Goal: Information Seeking & Learning: Check status

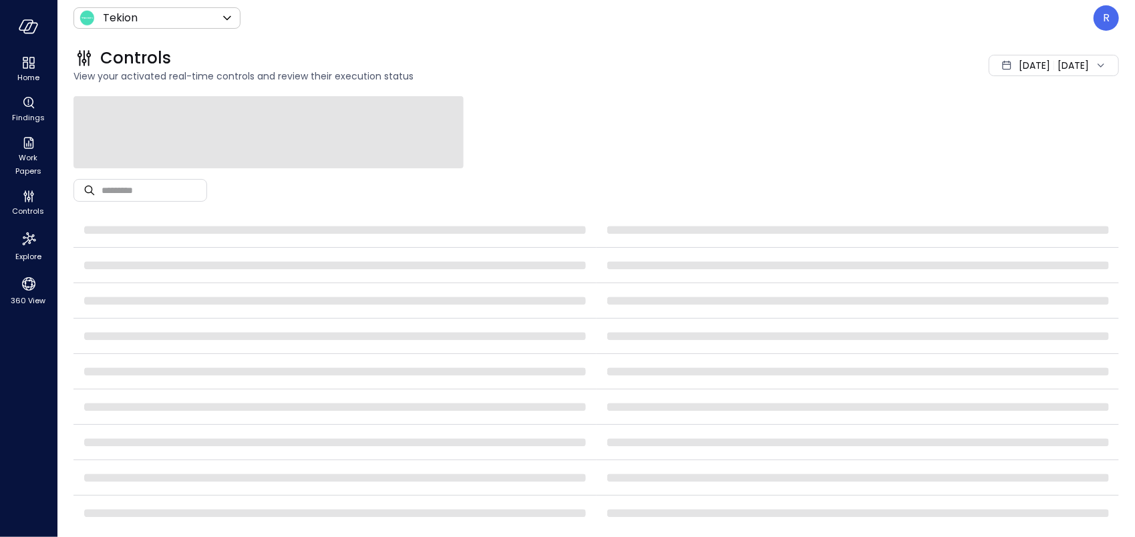
drag, startPoint x: 828, startPoint y: 72, endPoint x: 889, endPoint y: 4, distance: 91.3
click at [830, 69] on div "[DATE] [DATE]" at bounding box center [955, 65] width 327 height 21
click at [832, 89] on div "Controls View your activated real-time controls and review their execution stat…" at bounding box center [588, 65] width 1062 height 59
click at [20, 64] on div "Home" at bounding box center [28, 69] width 51 height 32
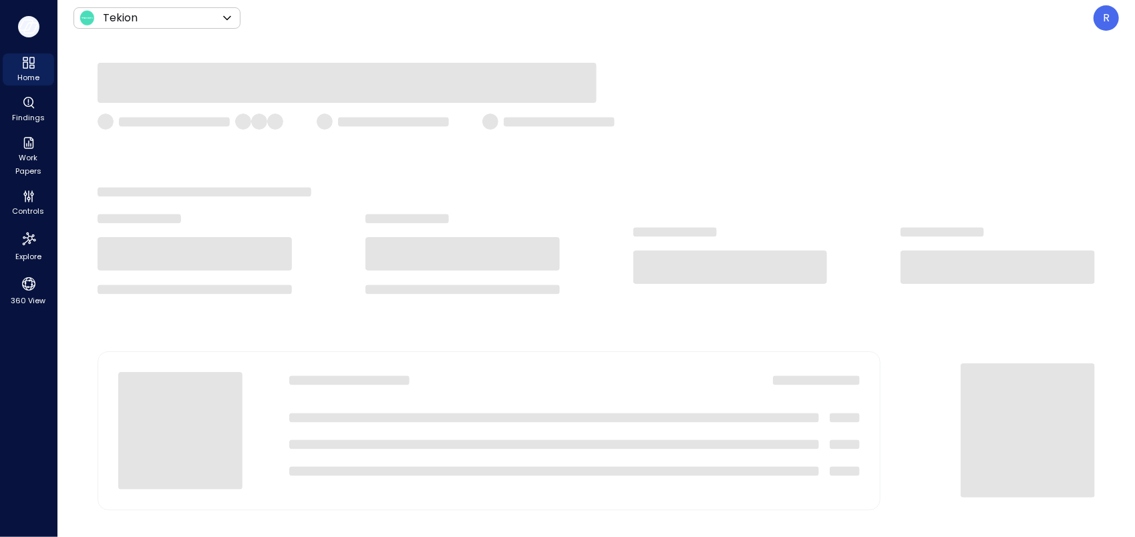
click at [35, 23] on icon "button" at bounding box center [30, 28] width 13 height 10
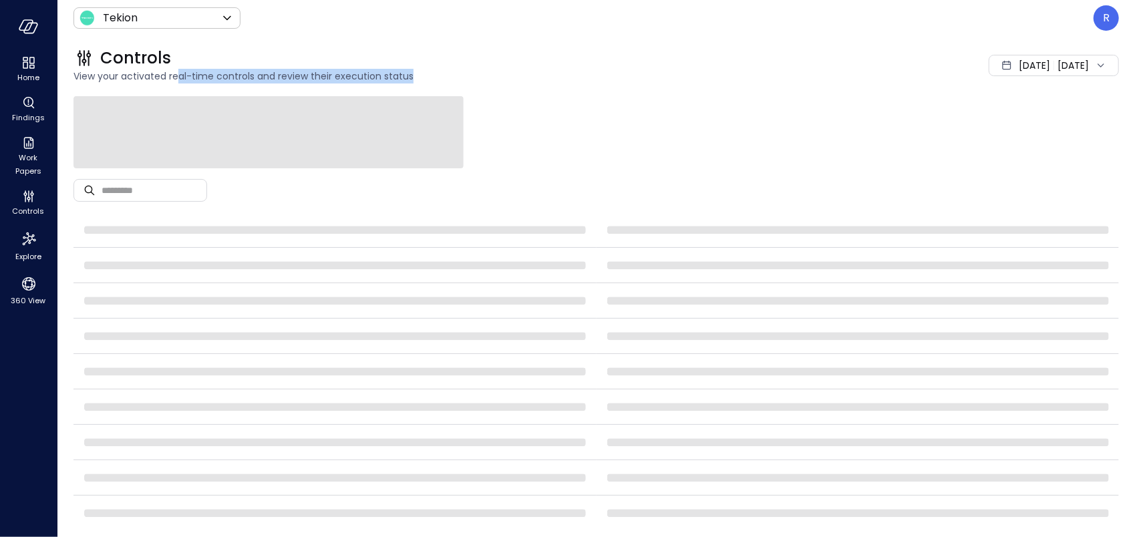
drag, startPoint x: 408, startPoint y: 76, endPoint x: 536, endPoint y: 75, distance: 128.3
click at [536, 75] on span "View your activated real-time controls and review their execution status" at bounding box center [433, 76] width 718 height 15
drag, startPoint x: 536, startPoint y: 75, endPoint x: 461, endPoint y: 103, distance: 79.9
click at [535, 74] on span "View your activated real-time controls and review their execution status" at bounding box center [433, 76] width 718 height 15
click at [190, 137] on span at bounding box center [269, 132] width 390 height 72
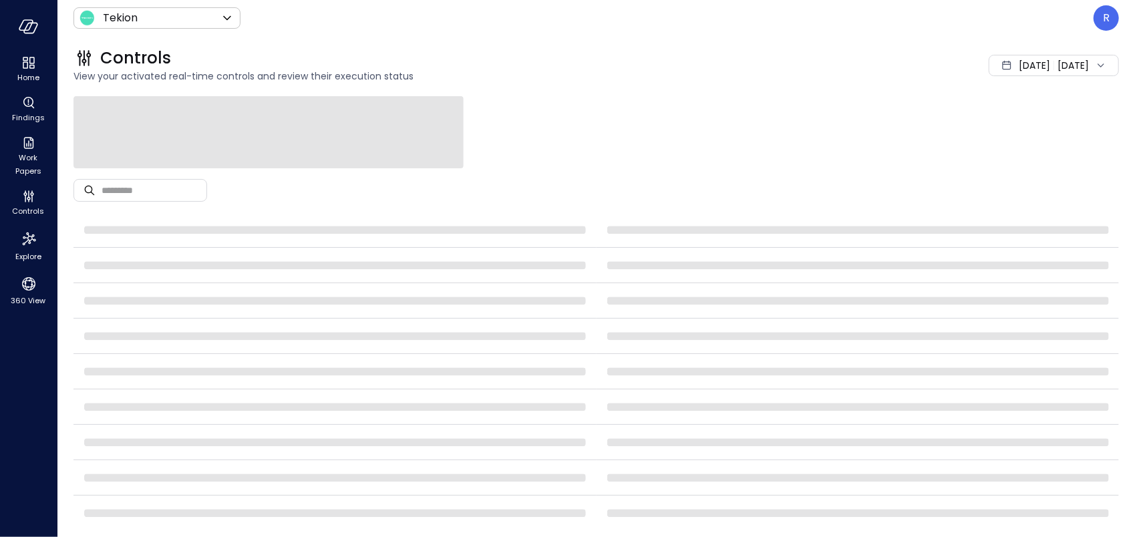
click at [306, 202] on div "​ ​" at bounding box center [597, 190] width 1046 height 44
click at [24, 288] on icon "360 View" at bounding box center [28, 283] width 13 height 13
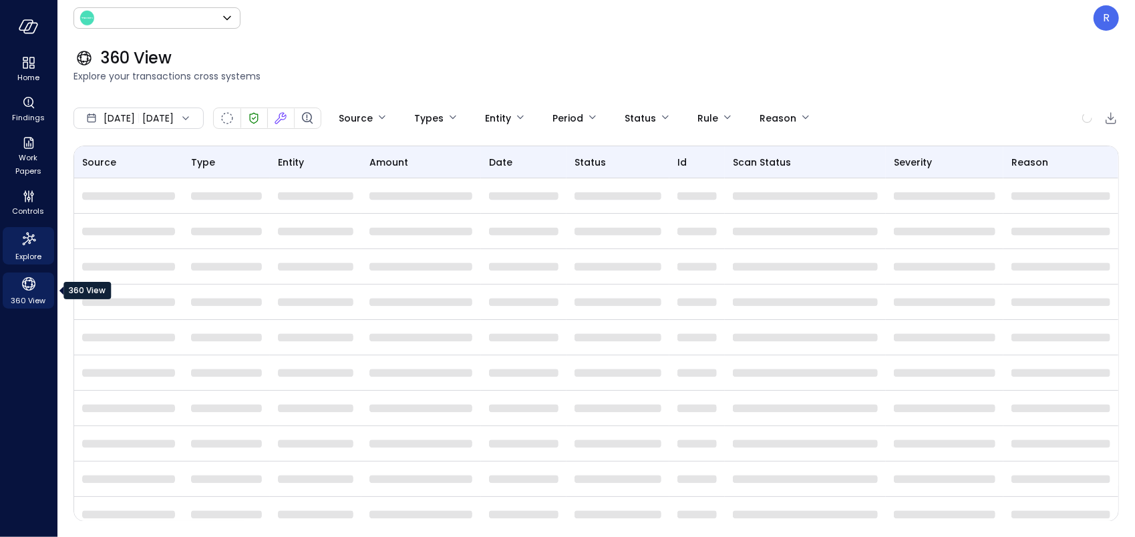
type input "*******"
click at [28, 241] on icon "Explore" at bounding box center [28, 239] width 21 height 21
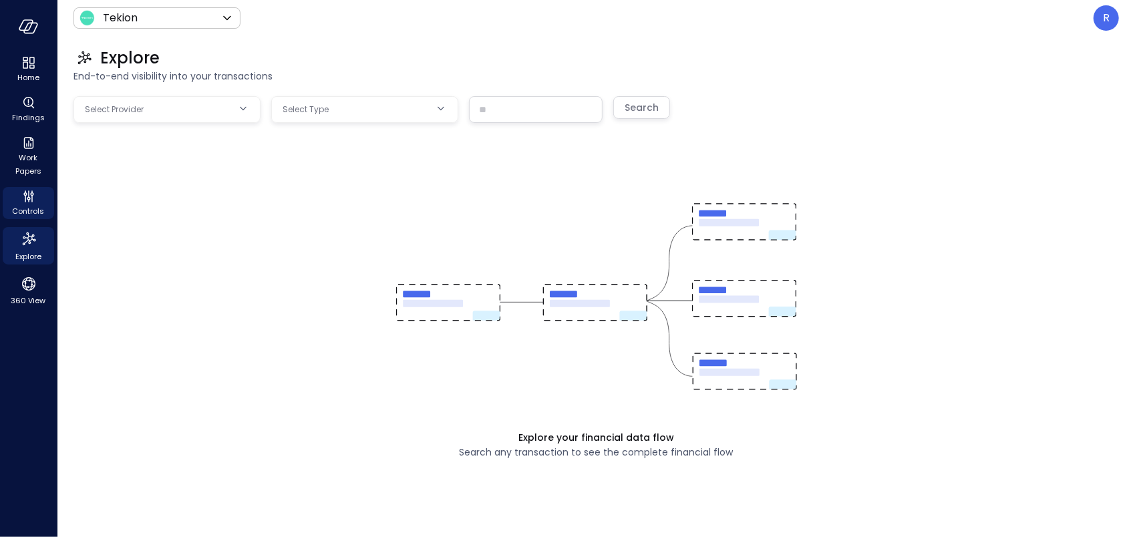
click at [23, 202] on icon "Controls" at bounding box center [29, 196] width 16 height 16
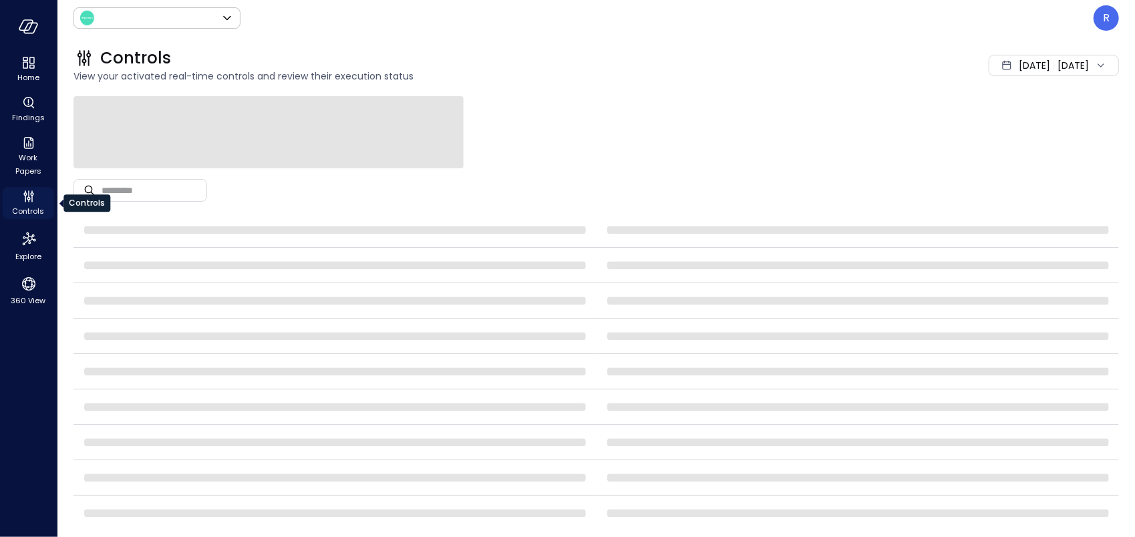
type input "*******"
drag, startPoint x: 695, startPoint y: 132, endPoint x: 698, endPoint y: 162, distance: 30.9
click at [695, 131] on div at bounding box center [597, 132] width 1046 height 72
click at [35, 115] on span "Findings" at bounding box center [28, 117] width 33 height 13
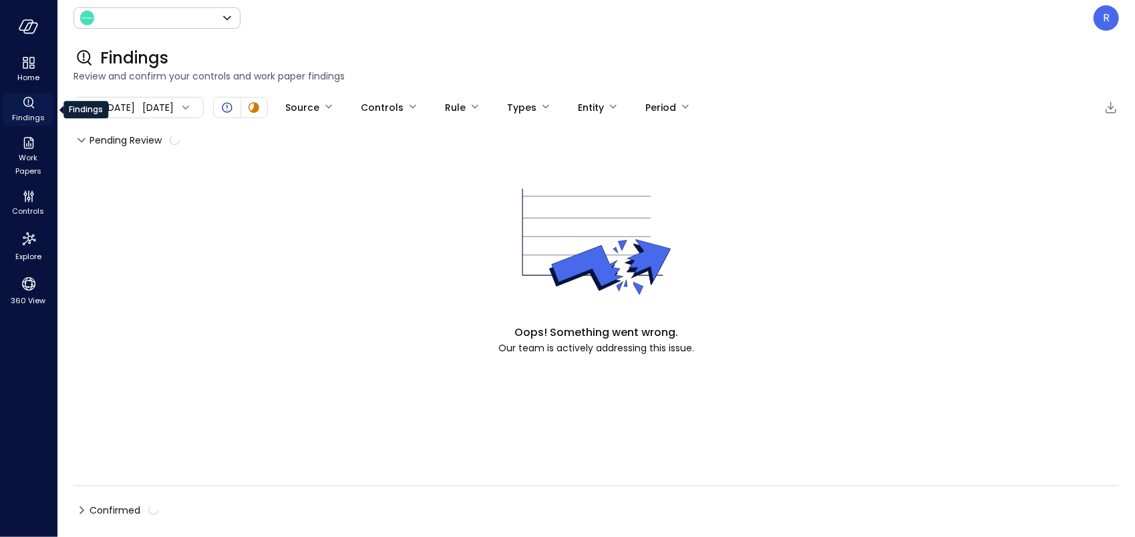
type input "*******"
click at [411, 214] on div "Oops! Something went wrong. Our team is actively addressing this issue." at bounding box center [597, 257] width 1046 height 196
click at [17, 65] on div "Home" at bounding box center [28, 69] width 51 height 32
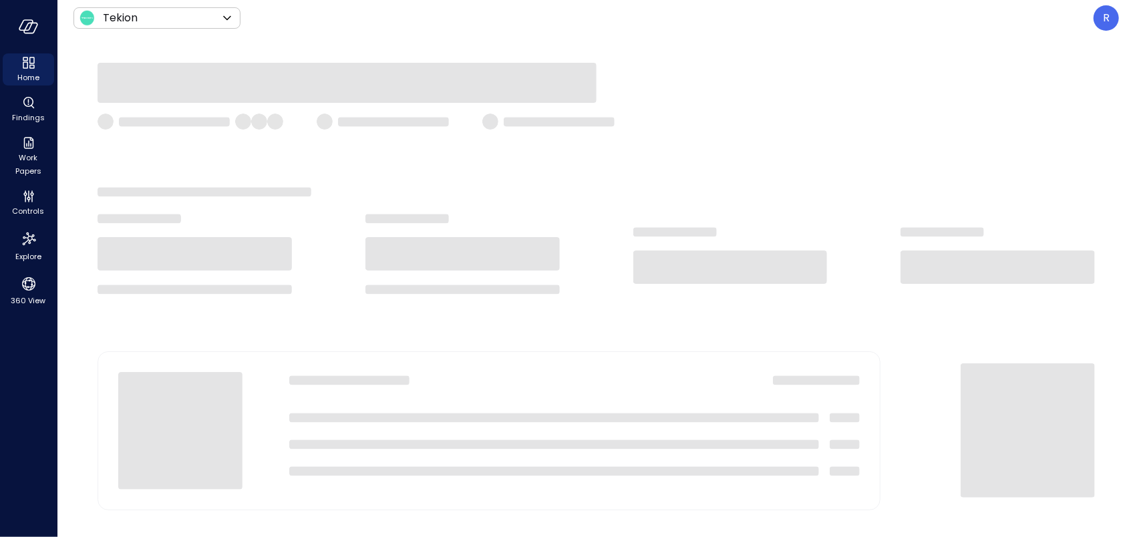
drag, startPoint x: 677, startPoint y: 63, endPoint x: 623, endPoint y: 63, distance: 54.1
click at [676, 61] on div at bounding box center [596, 286] width 1078 height 501
click at [805, 61] on div at bounding box center [596, 286] width 1078 height 501
